Goal: Information Seeking & Learning: Find specific fact

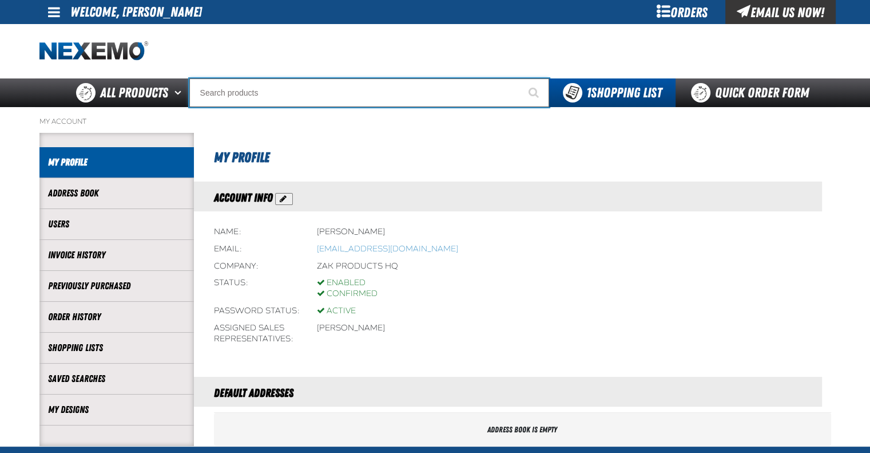
click at [260, 91] on input "Search" at bounding box center [369, 92] width 360 height 29
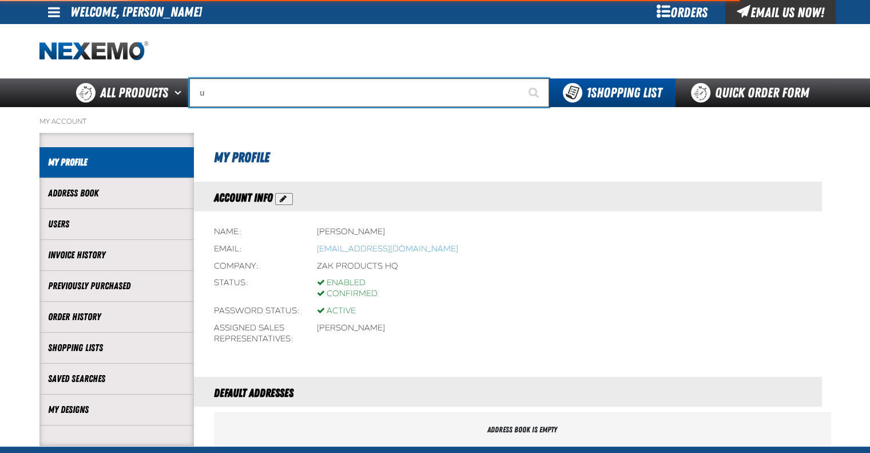
type input "uc"
type input "uc RED"
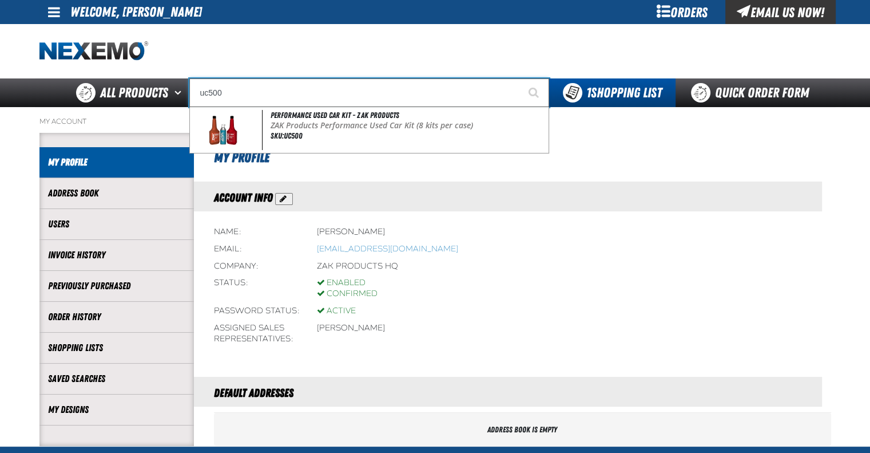
type input "uc500"
click at [521, 78] on button "Start Searching" at bounding box center [535, 92] width 29 height 29
